Goal: Navigation & Orientation: Find specific page/section

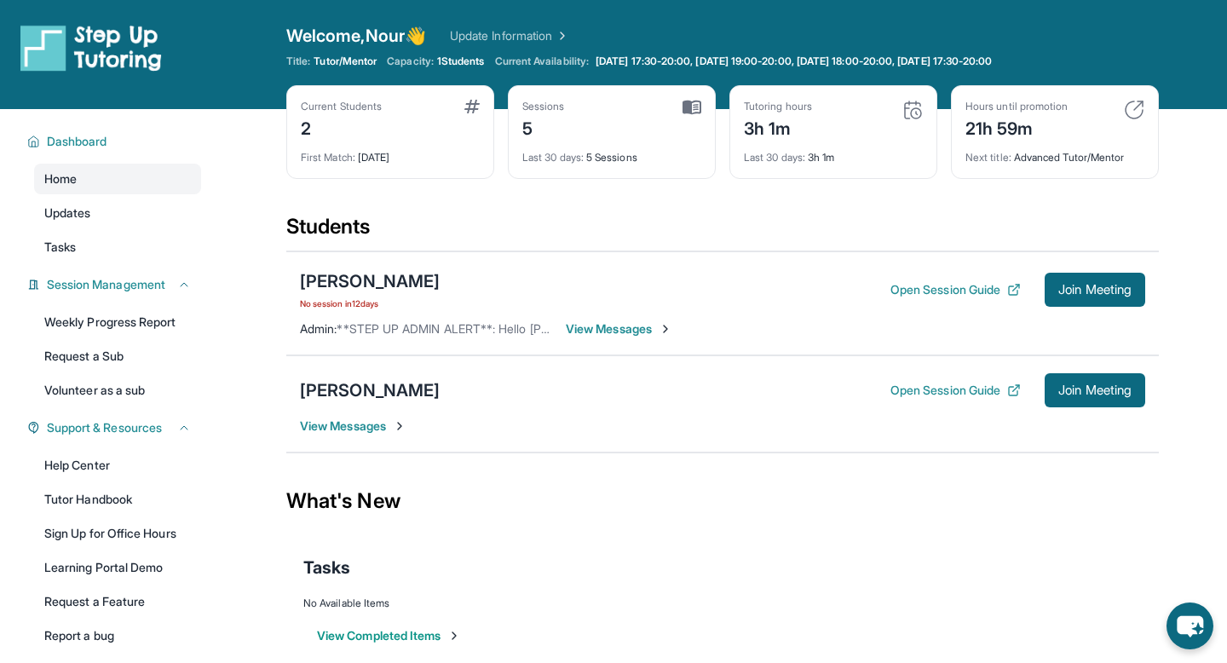
scroll to position [23, 0]
click at [131, 329] on link "Weekly Progress Report" at bounding box center [117, 322] width 167 height 31
click at [468, 333] on span "**STEP UP ADMIN ALERT**: Hello [PERSON_NAME], please respond when you receive t…" at bounding box center [730, 328] width 786 height 14
click at [594, 333] on span "View Messages" at bounding box center [619, 328] width 107 height 17
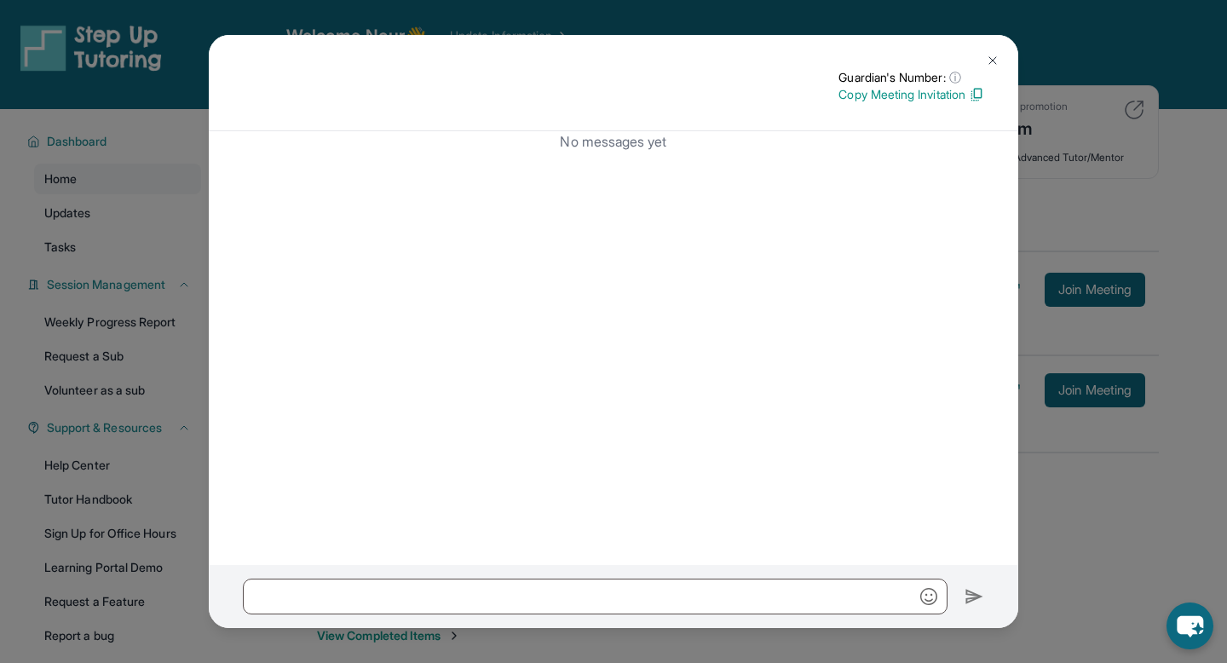
click at [609, 177] on div "No messages yet" at bounding box center [614, 348] width 810 height 434
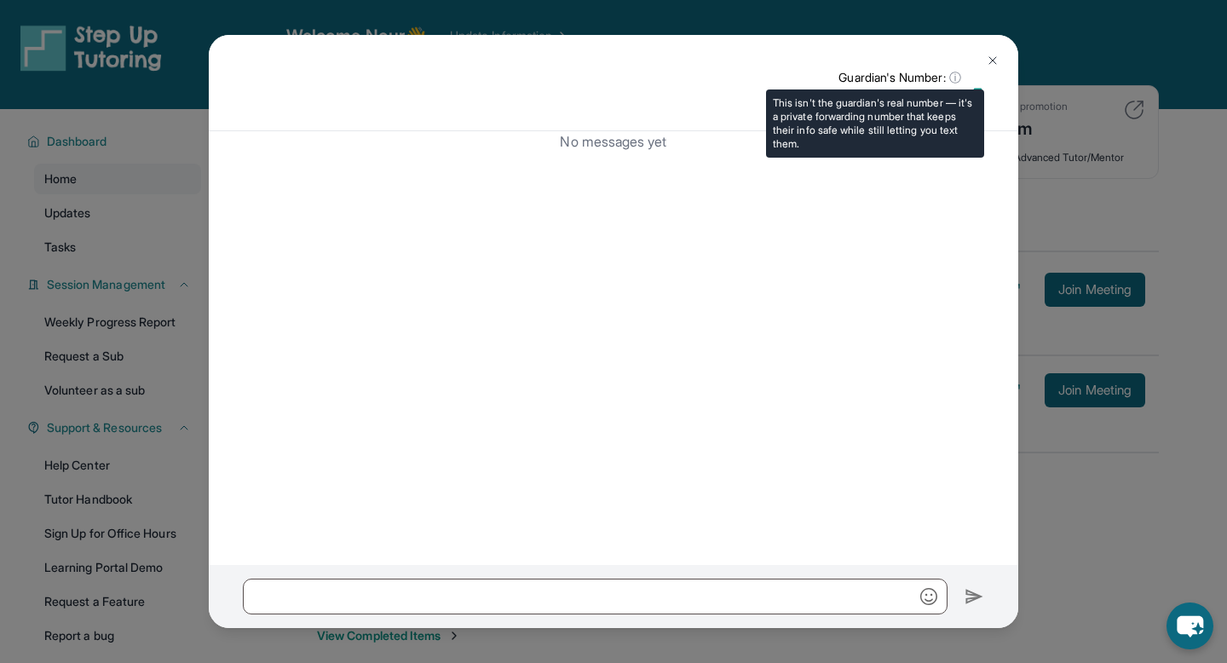
click at [951, 74] on span "ⓘ" at bounding box center [955, 77] width 12 height 17
click at [958, 78] on span "ⓘ" at bounding box center [955, 77] width 12 height 17
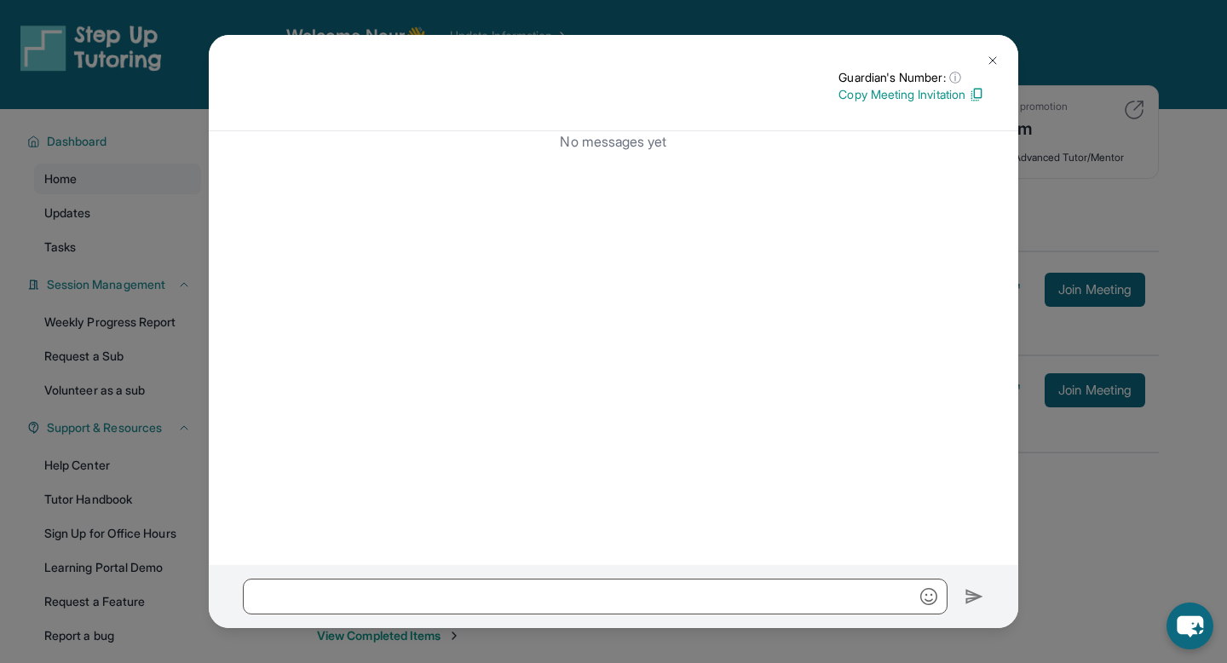
click at [979, 62] on button at bounding box center [993, 60] width 34 height 34
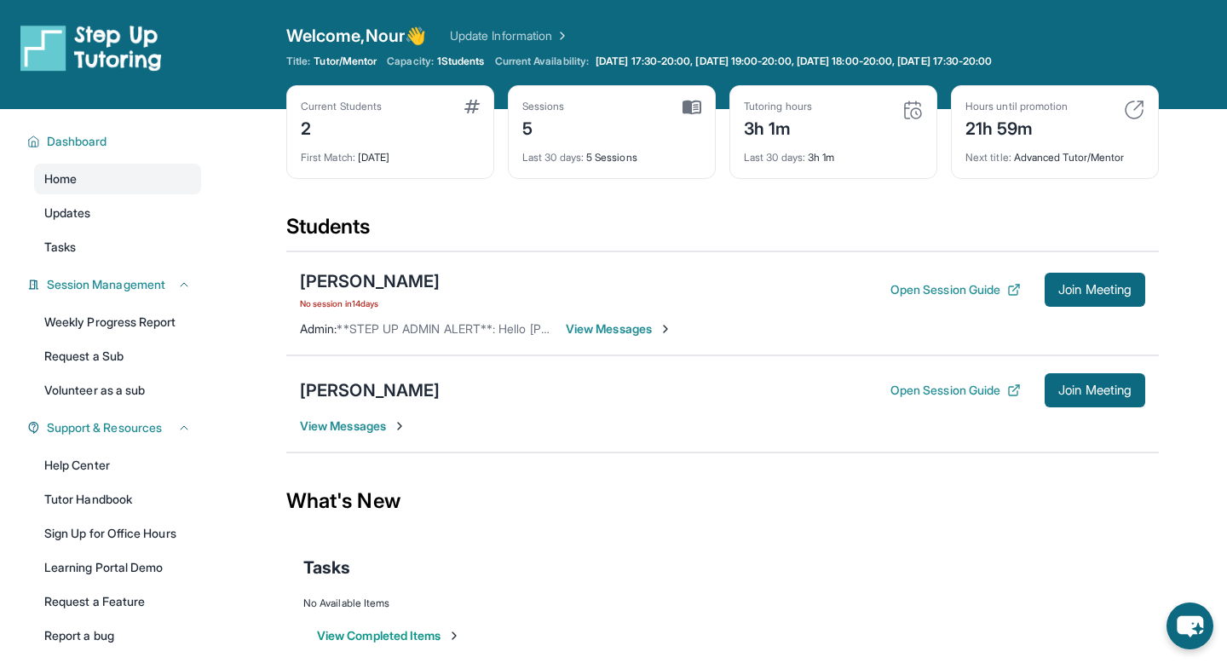
click at [1020, 125] on div "21h 59m" at bounding box center [1016, 126] width 102 height 27
click at [690, 107] on img at bounding box center [692, 107] width 19 height 15
click at [912, 101] on img at bounding box center [912, 110] width 20 height 20
click at [754, 160] on span "Last 30 days :" at bounding box center [774, 157] width 61 height 13
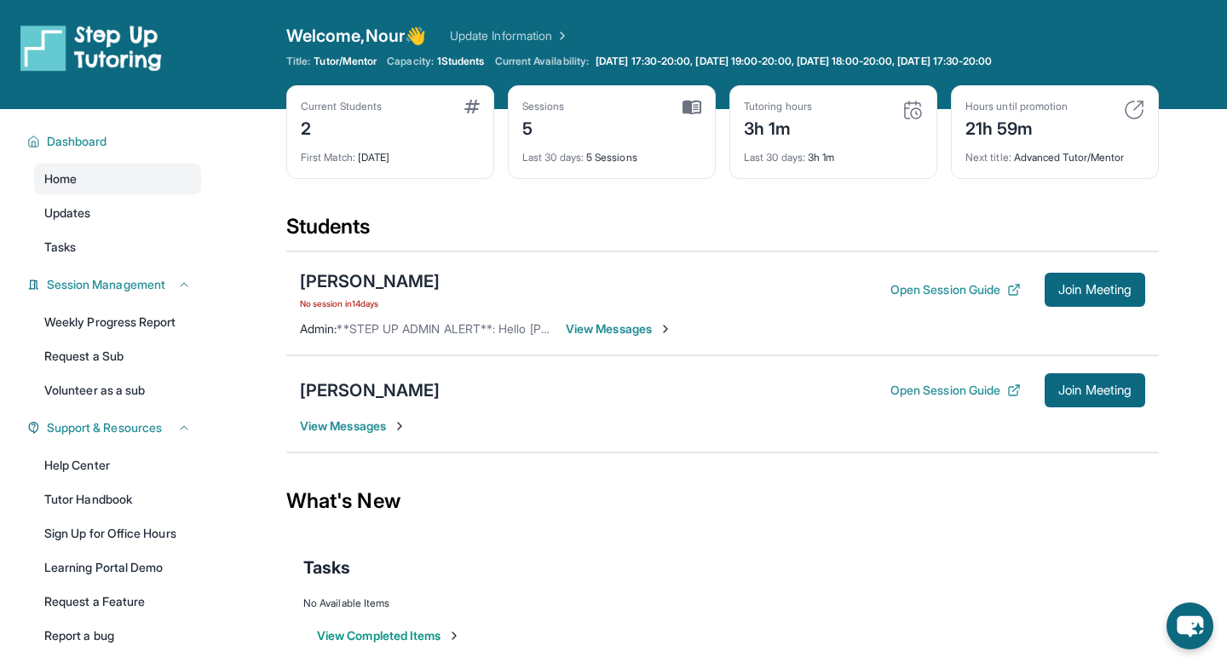
click at [760, 114] on div "3h 1m" at bounding box center [778, 126] width 68 height 27
click at [540, 54] on div "Welcome, Nour 👋 Update Information Title: Tutor/Mentor Capacity: 1 Students Cur…" at bounding box center [722, 54] width 873 height 61
click at [532, 42] on link "Update Information" at bounding box center [509, 35] width 119 height 17
click at [133, 463] on link "Help Center" at bounding box center [117, 465] width 167 height 31
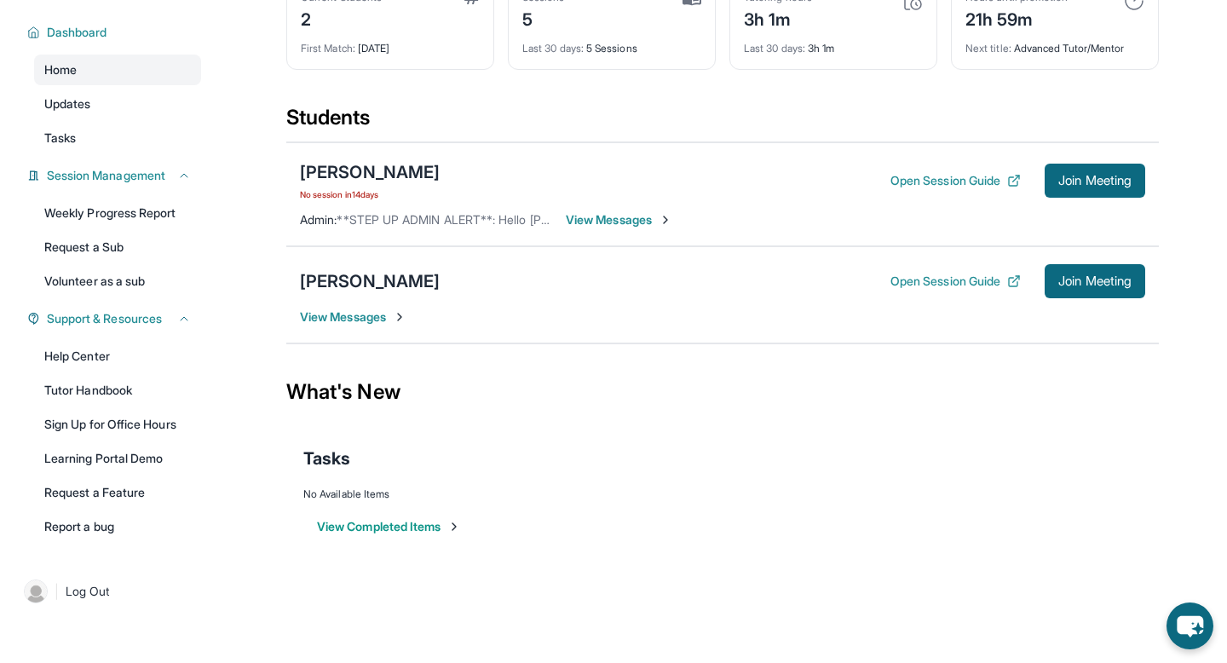
click at [370, 531] on button "View Completed Items" at bounding box center [389, 526] width 144 height 17
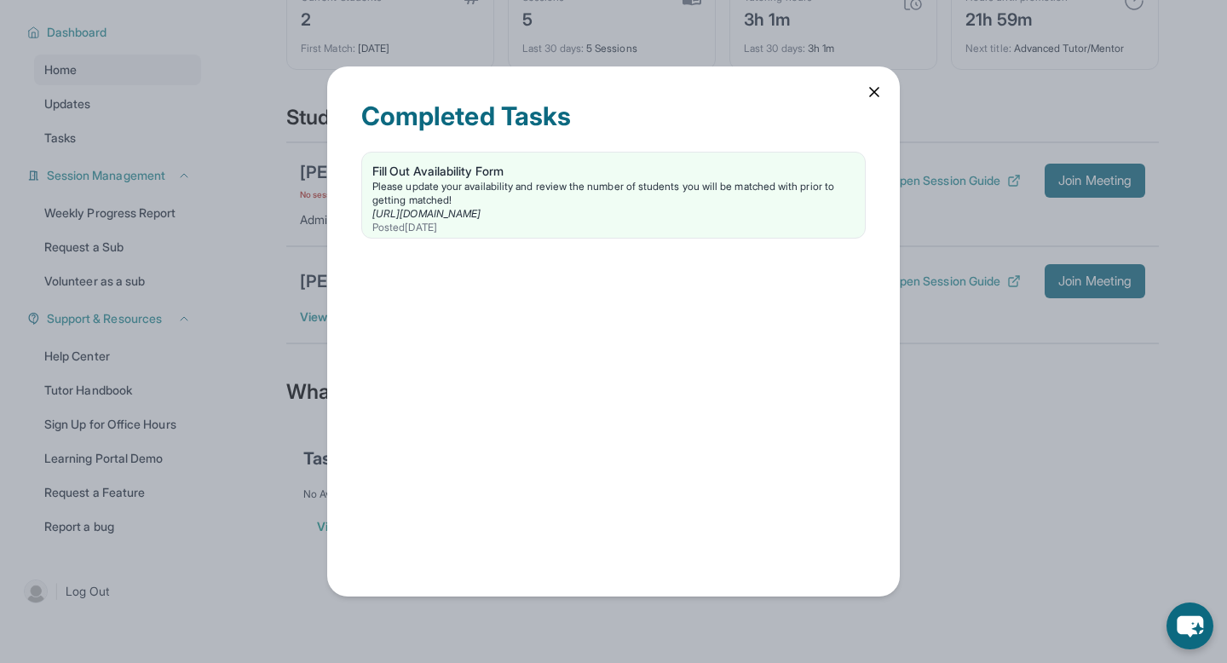
click at [879, 106] on div "Completed Tasks Fill Out Availability Form Please update your availability and …" at bounding box center [613, 331] width 573 height 530
click at [879, 93] on icon at bounding box center [874, 92] width 17 height 17
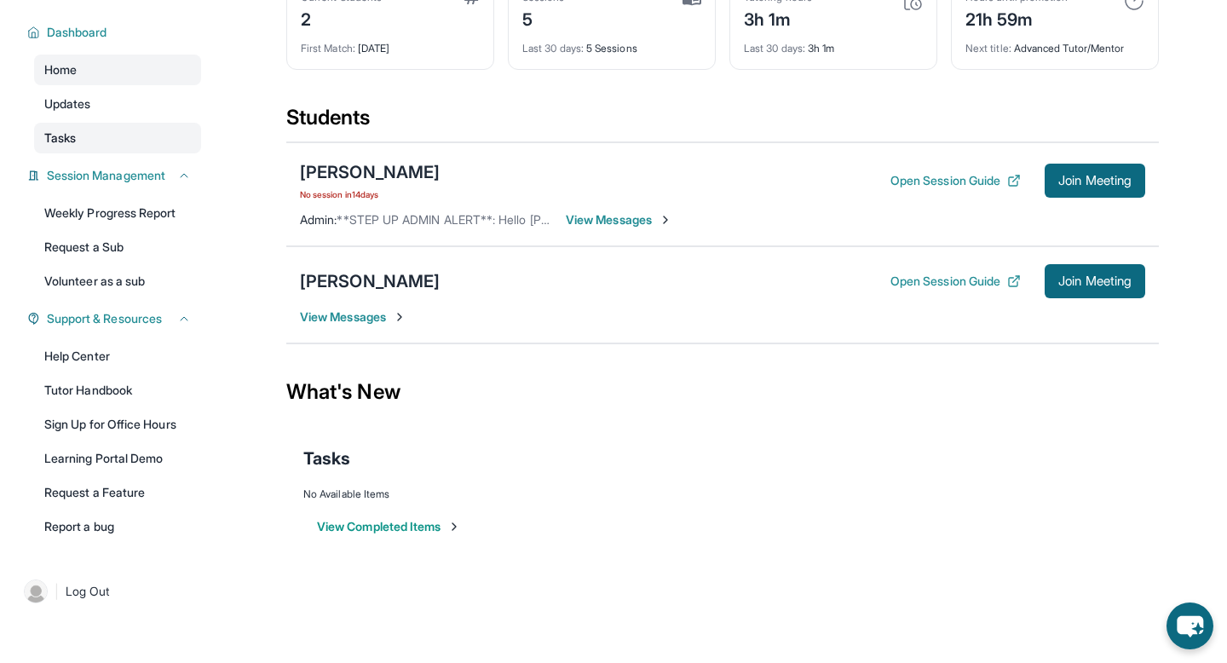
click at [112, 146] on link "Tasks" at bounding box center [117, 138] width 167 height 31
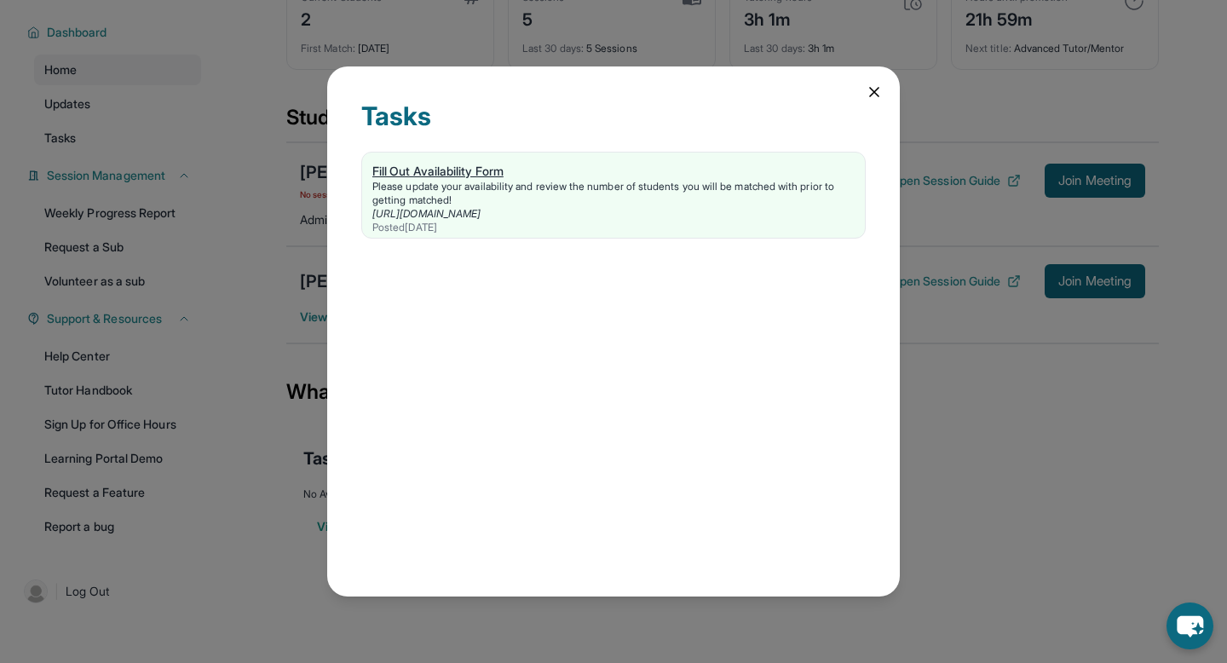
click at [493, 189] on div "Please update your availability and review the number of students you will be m…" at bounding box center [613, 193] width 482 height 27
click at [880, 95] on icon at bounding box center [874, 92] width 17 height 17
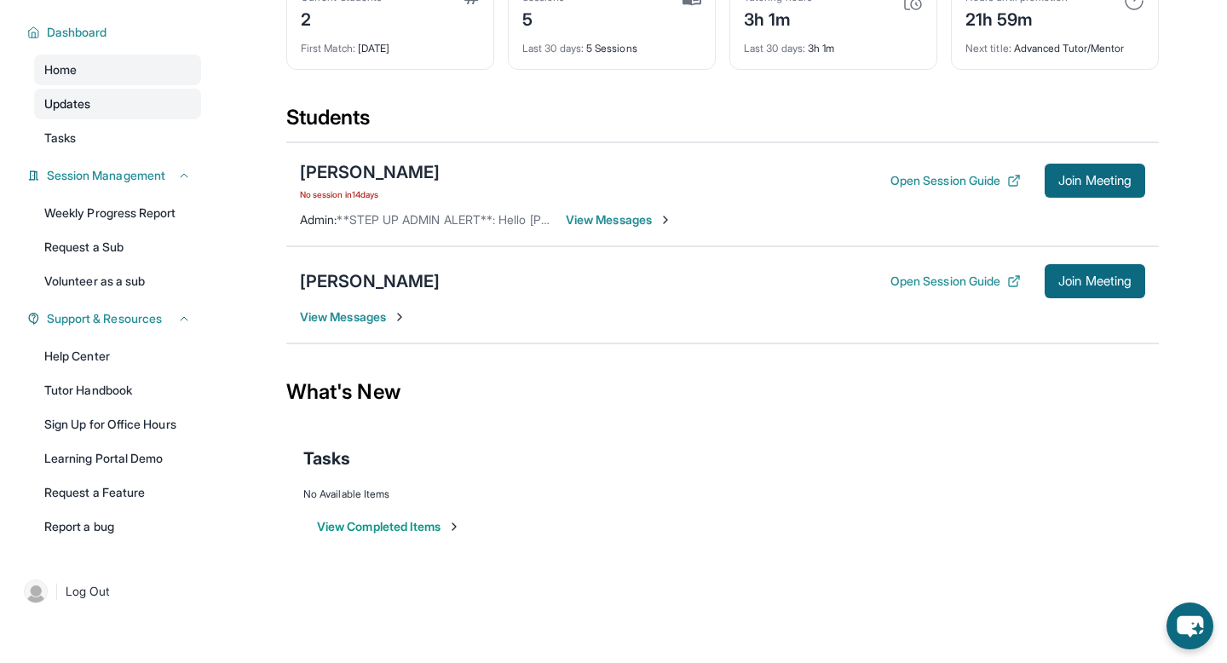
click at [56, 108] on span "Updates" at bounding box center [67, 103] width 47 height 17
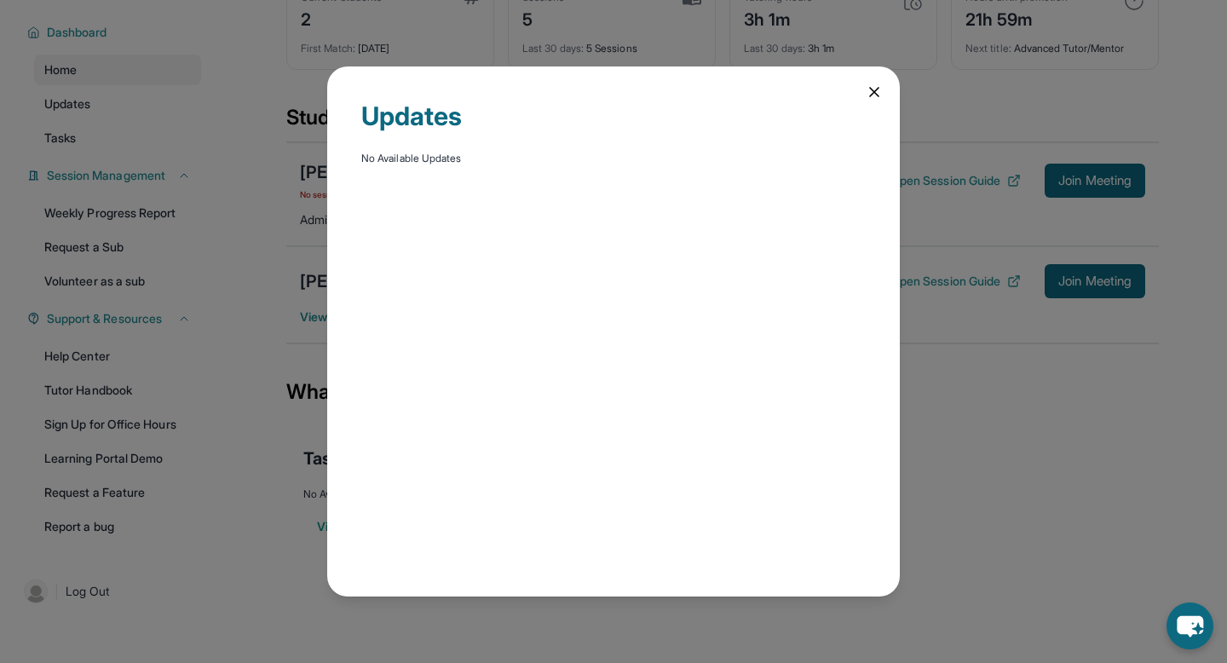
click at [876, 93] on icon at bounding box center [874, 92] width 9 height 9
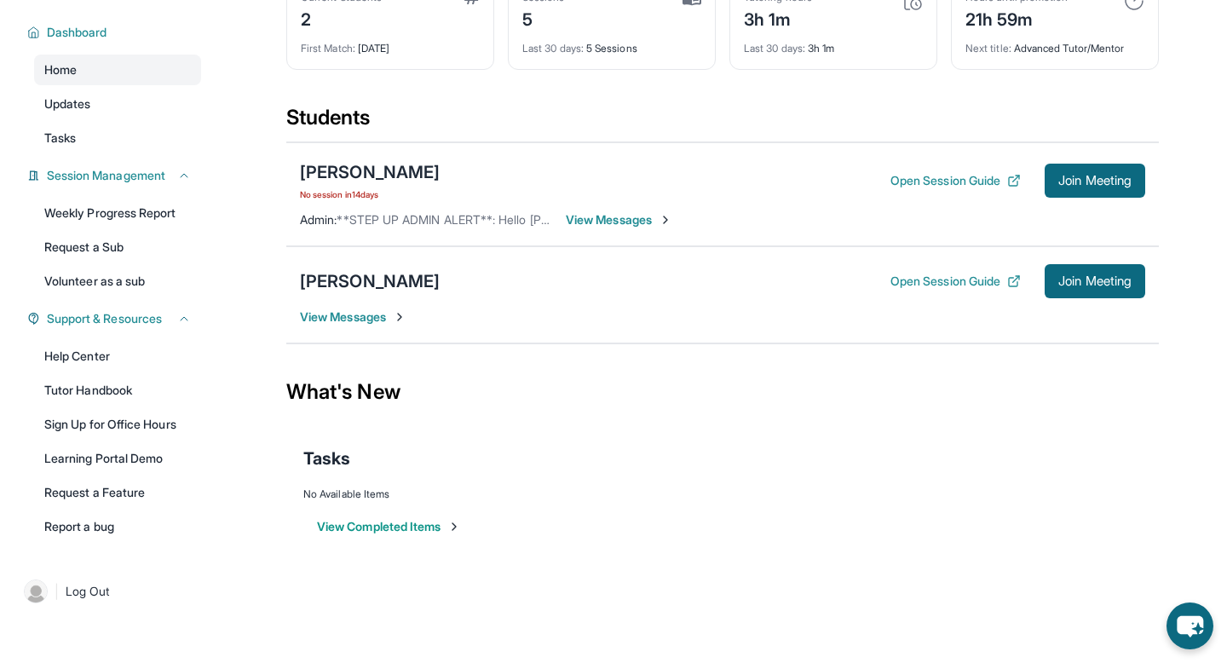
scroll to position [0, 0]
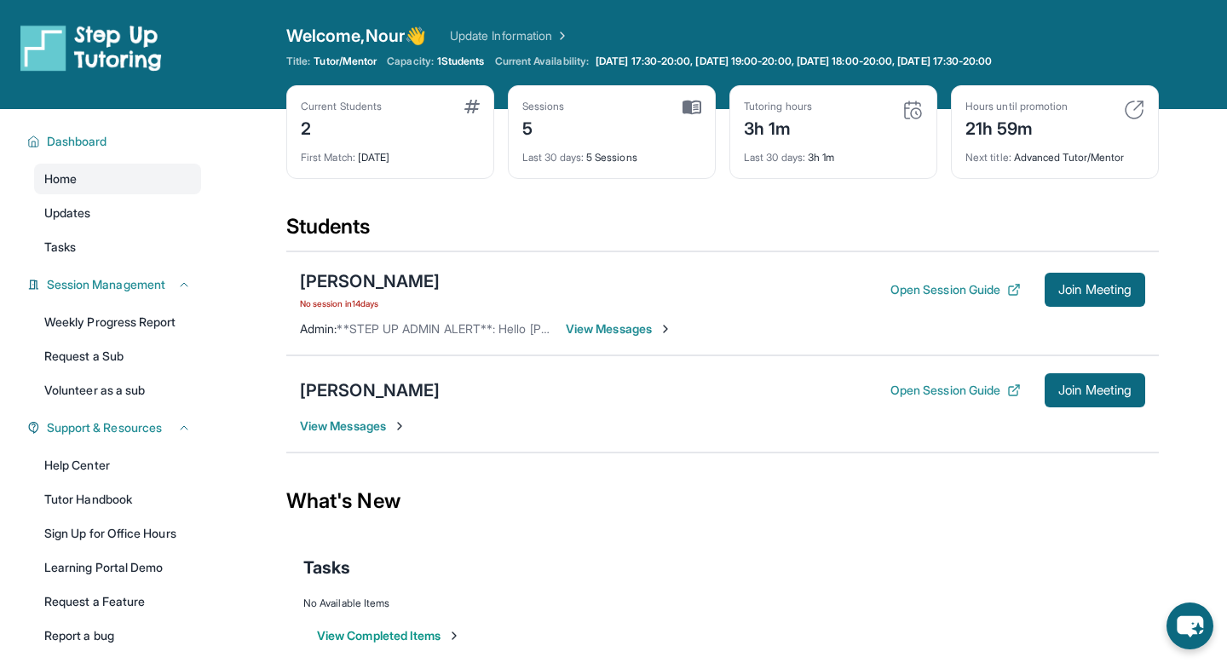
click at [357, 36] on span "Welcome, Nour 👋" at bounding box center [356, 36] width 140 height 24
click at [423, 61] on span "Capacity:" at bounding box center [410, 62] width 47 height 14
click at [332, 61] on span "Tutor/Mentor" at bounding box center [345, 62] width 63 height 14
click at [487, 72] on div "Welcome, Nour 👋 Update Information Title: Tutor/Mentor Capacity: 1 Students Cur…" at bounding box center [722, 54] width 873 height 61
click at [476, 97] on div "Current Students 2 First Match : 15 days ago" at bounding box center [390, 132] width 208 height 94
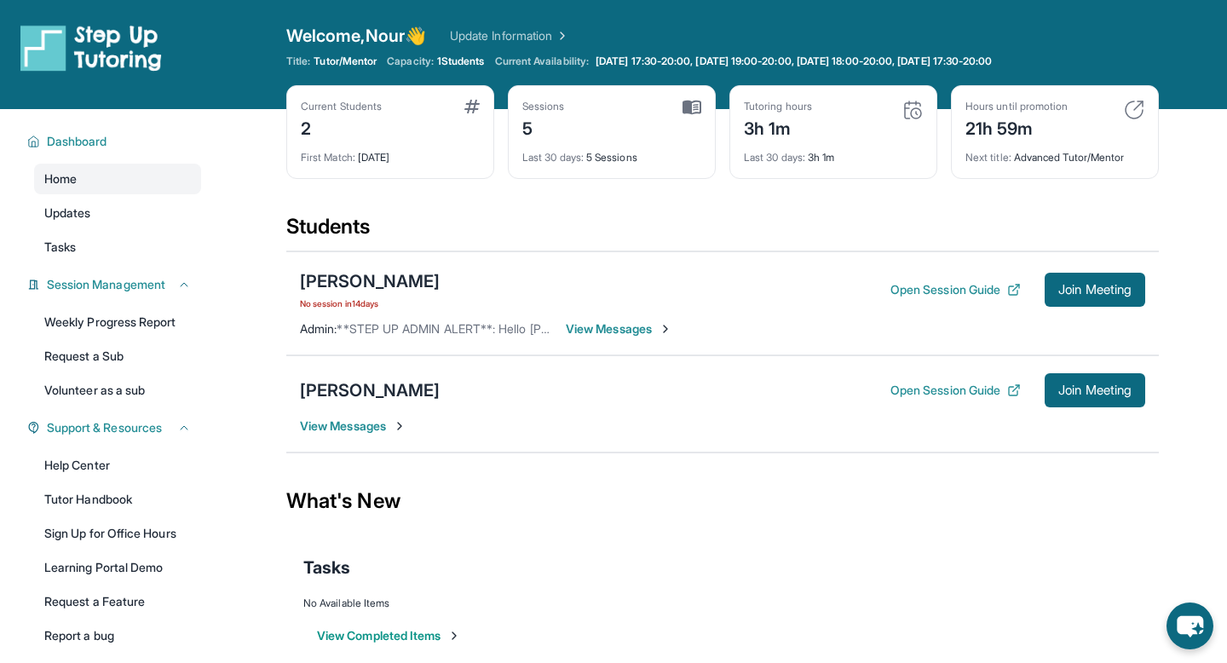
click at [448, 127] on div "Current Students 2" at bounding box center [390, 120] width 179 height 41
click at [406, 159] on div "First Match : 15 days ago" at bounding box center [390, 153] width 179 height 24
click at [684, 124] on div "Sessions 5" at bounding box center [611, 120] width 179 height 41
click at [685, 95] on div "Sessions 5 Last 30 days : 5 Sessions" at bounding box center [612, 132] width 208 height 94
click at [951, 134] on div "Hours until promotion 21h 59m Next title : Advanced Tutor/Mentor" at bounding box center [1055, 132] width 208 height 94
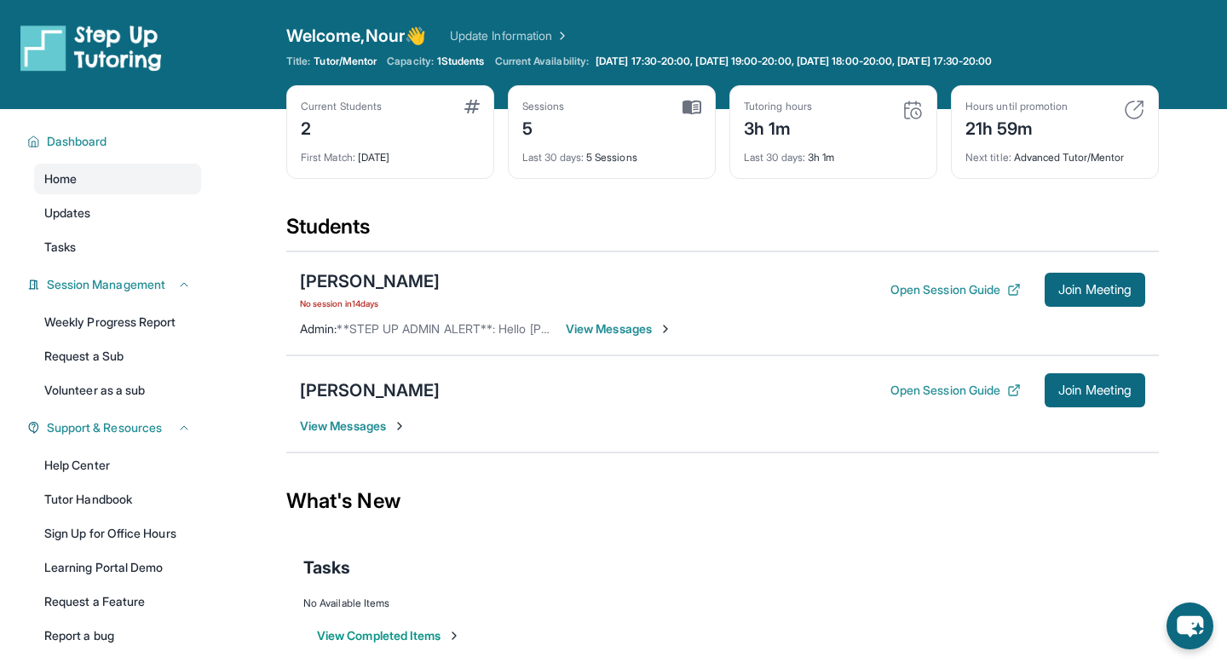
click at [981, 98] on div "Hours until promotion 21h 59m Next title : Advanced Tutor/Mentor" at bounding box center [1055, 132] width 208 height 94
click at [1142, 111] on img at bounding box center [1134, 110] width 20 height 20
click at [1119, 166] on div "Hours until promotion 21h 59m Next title : Advanced Tutor/Mentor" at bounding box center [1055, 132] width 208 height 94
